Goal: Transaction & Acquisition: Subscribe to service/newsletter

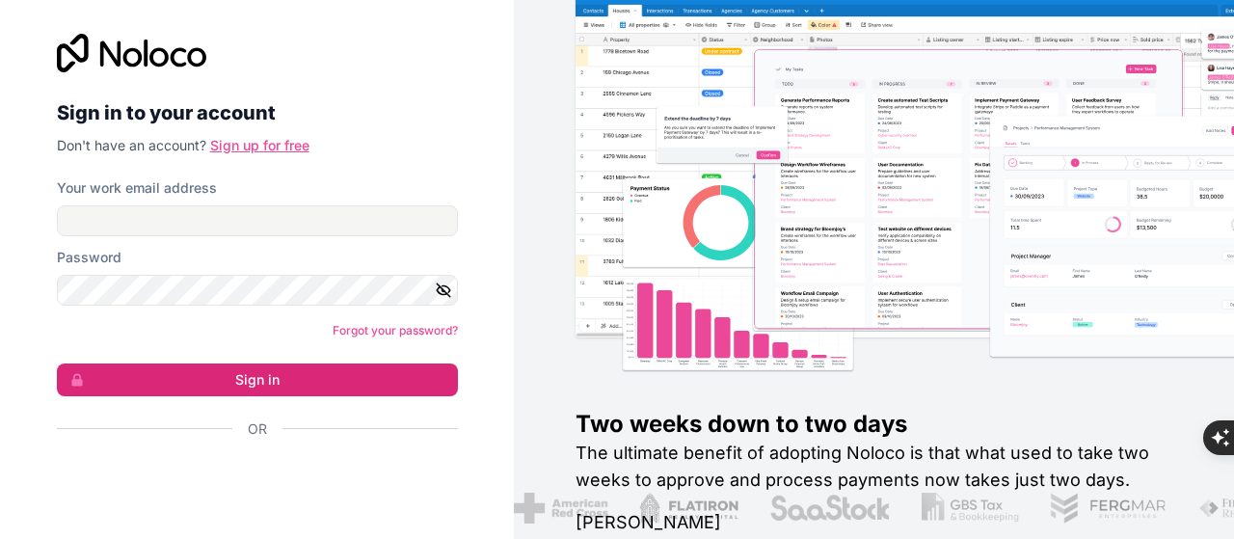
click at [270, 140] on link "Sign up for free" at bounding box center [259, 145] width 99 height 16
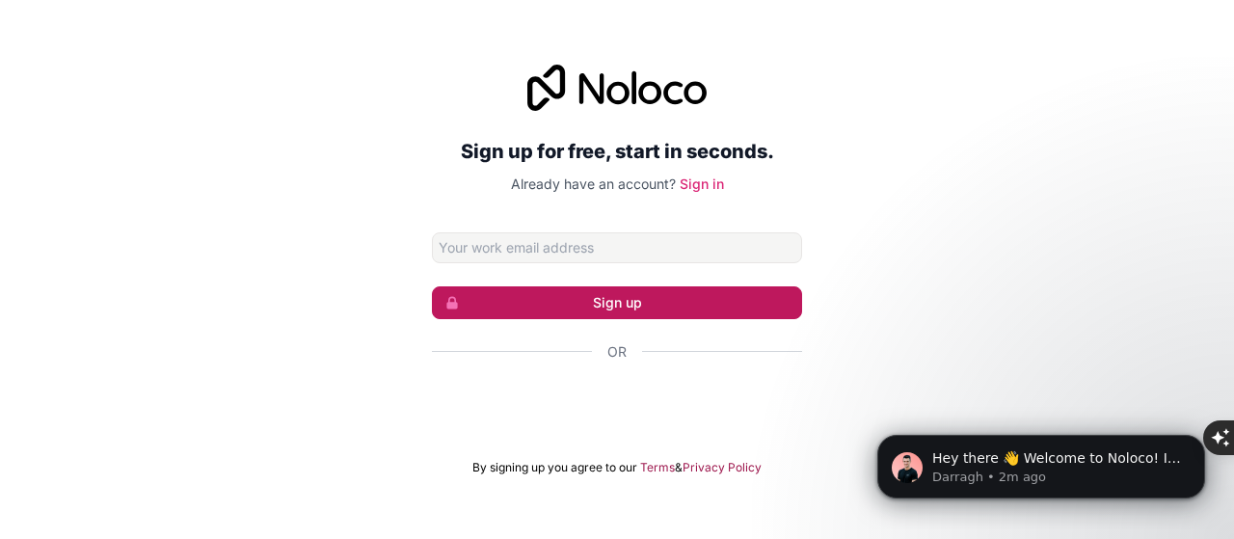
click at [643, 292] on button "Sign up" at bounding box center [617, 302] width 370 height 33
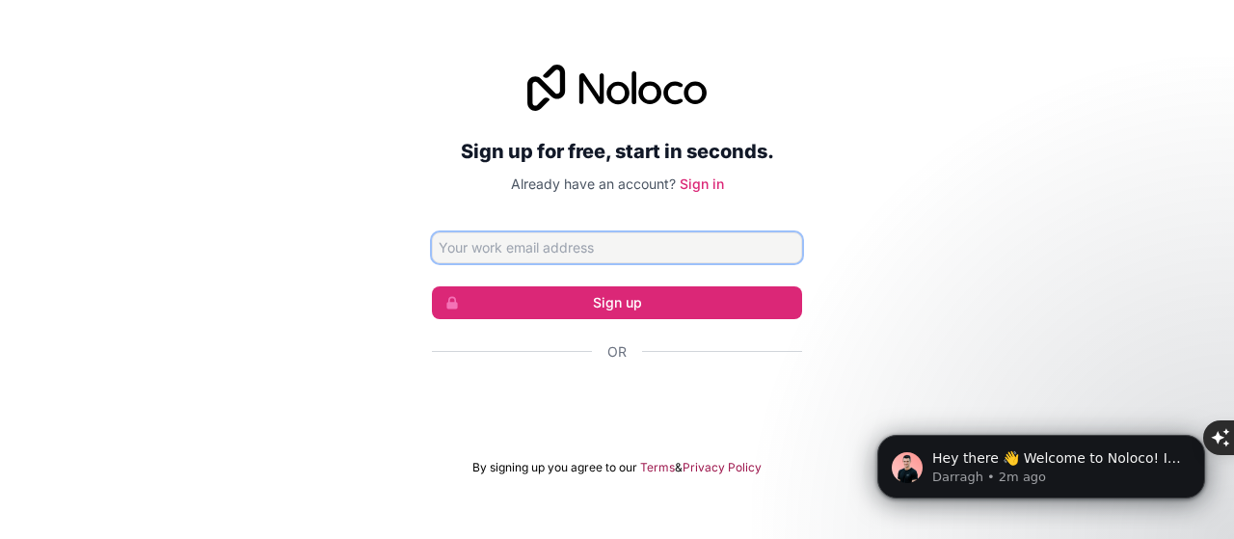
click at [497, 238] on input "Email address" at bounding box center [617, 247] width 370 height 31
type input "[EMAIL_ADDRESS][DOMAIN_NAME]"
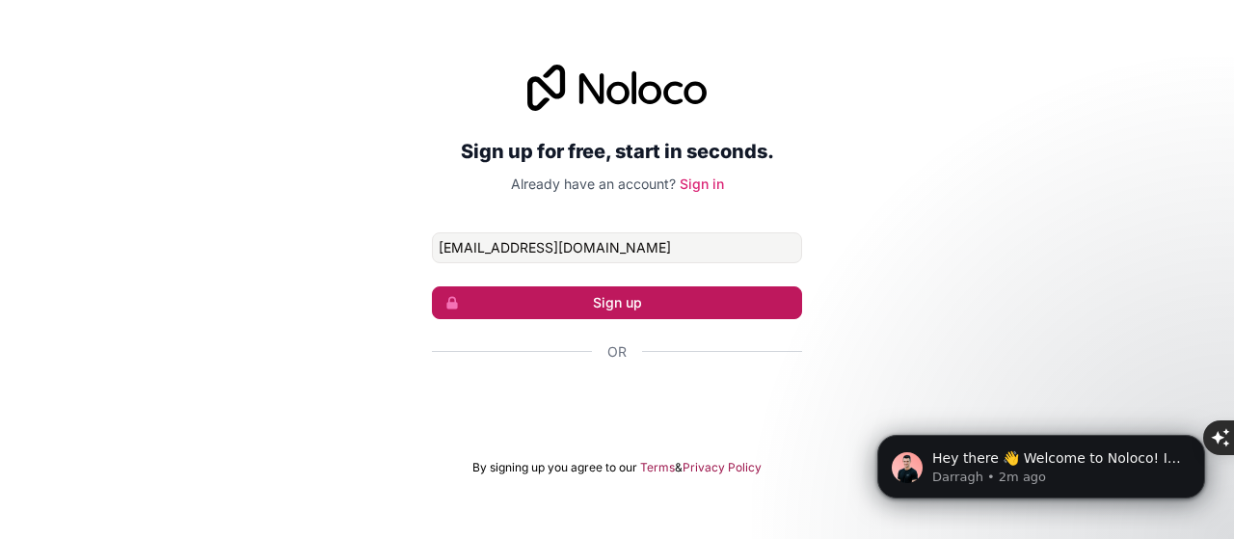
click at [604, 298] on button "Sign up" at bounding box center [617, 302] width 370 height 33
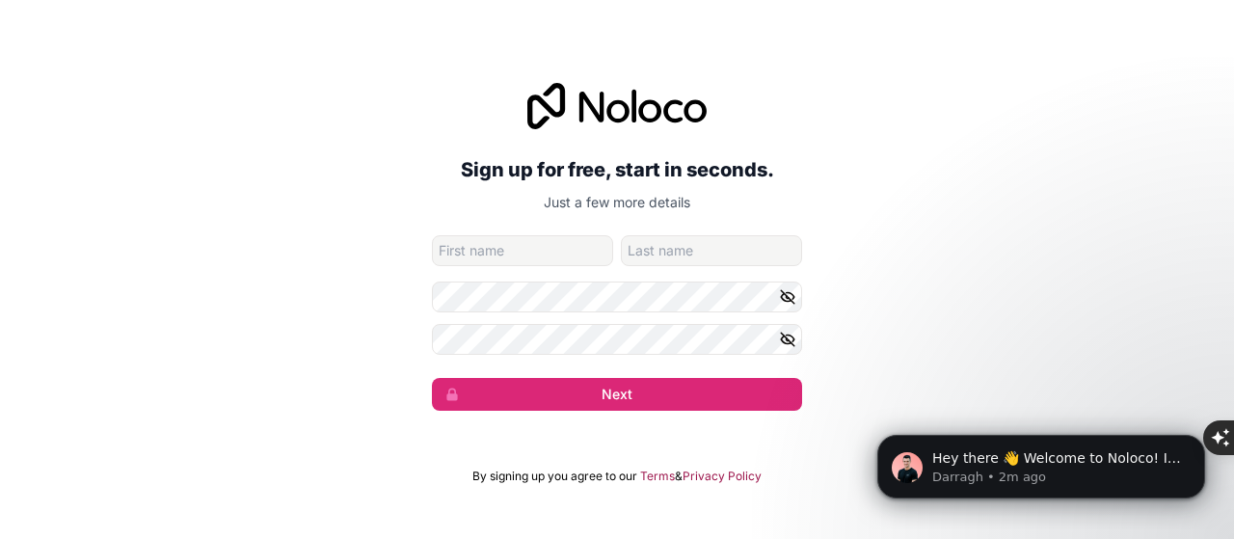
click at [478, 244] on input "given-name" at bounding box center [522, 250] width 181 height 31
type input "Ulya"
type input "Masooma"
click at [495, 313] on form "[EMAIL_ADDRESS][DOMAIN_NAME] [PERSON_NAME] Next" at bounding box center [617, 322] width 370 height 175
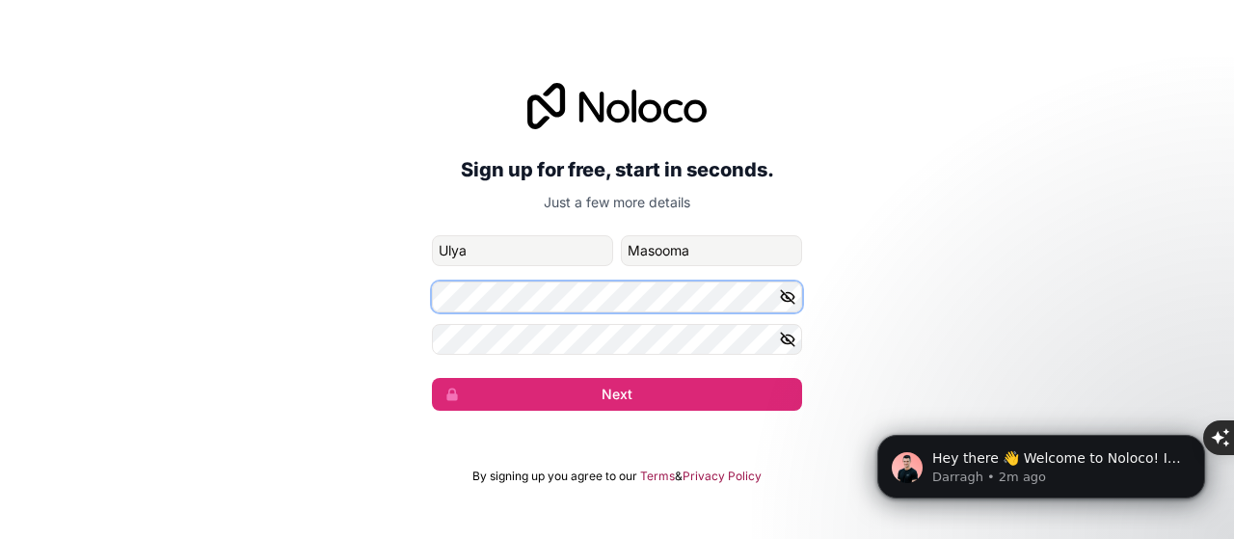
click at [378, 301] on div "Sign up for free, start in seconds. Just a few more details [EMAIL_ADDRESS][DOM…" at bounding box center [617, 247] width 1234 height 382
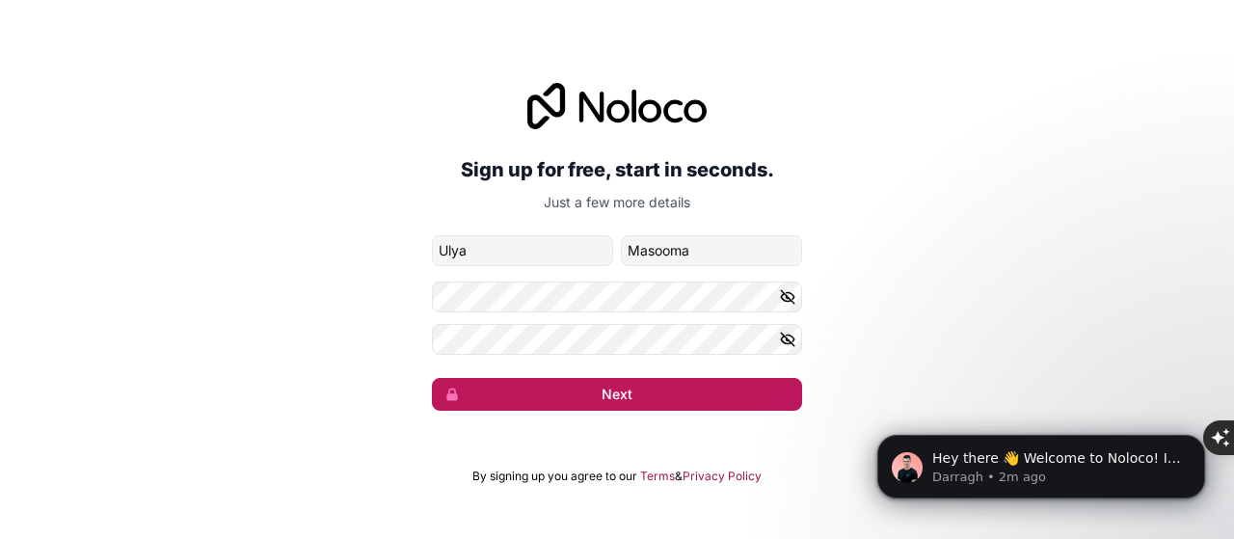
click at [620, 395] on button "Next" at bounding box center [617, 394] width 370 height 33
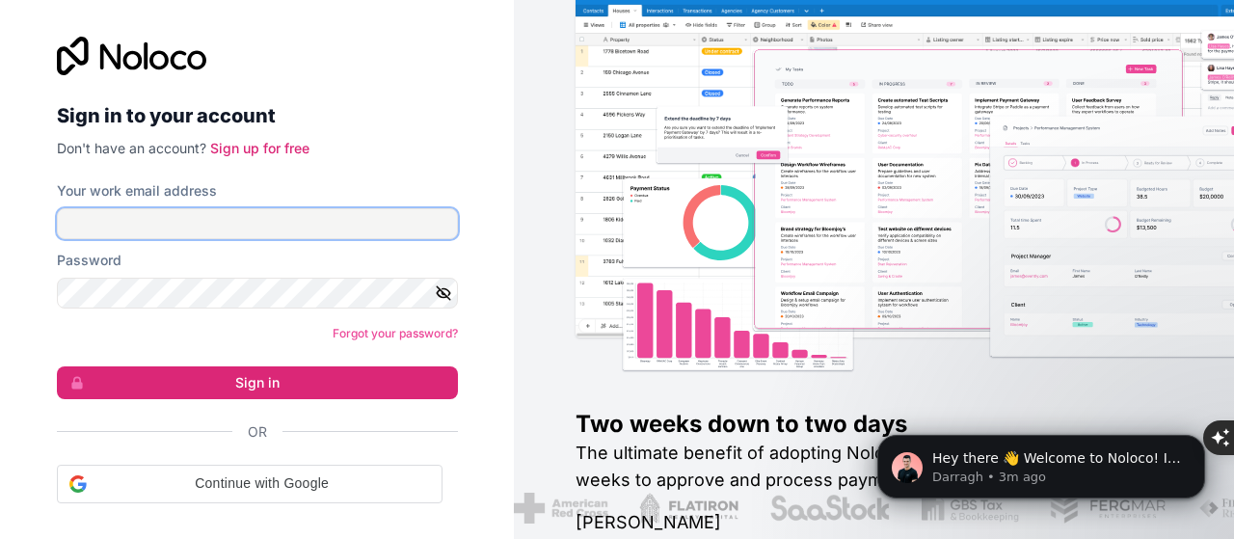
type input "[EMAIL_ADDRESS][DOMAIN_NAME]"
